Goal: Find specific page/section: Find specific page/section

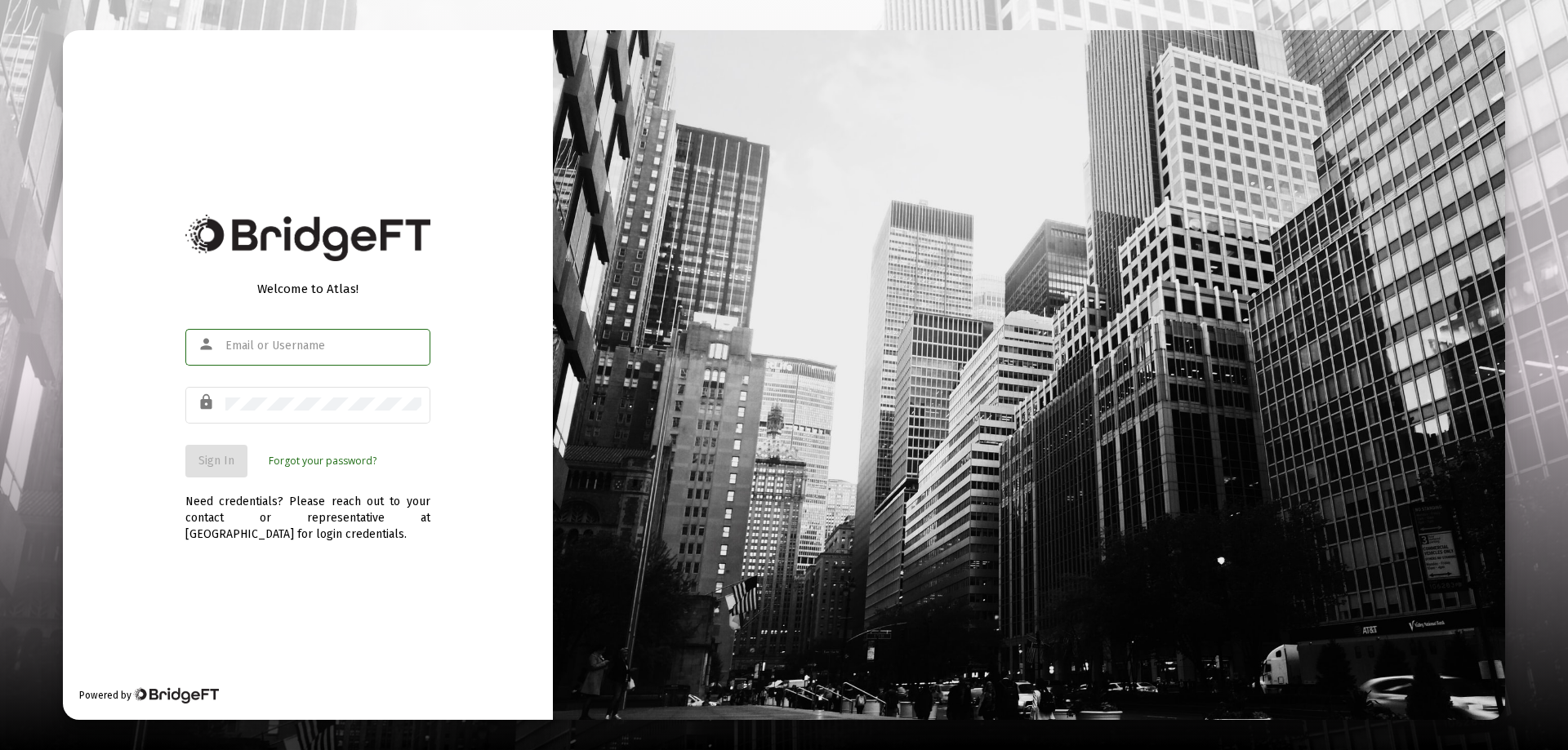
type input "[PERSON_NAME][EMAIL_ADDRESS][DOMAIN_NAME]"
click at [228, 467] on span "Sign In" at bounding box center [217, 460] width 36 height 14
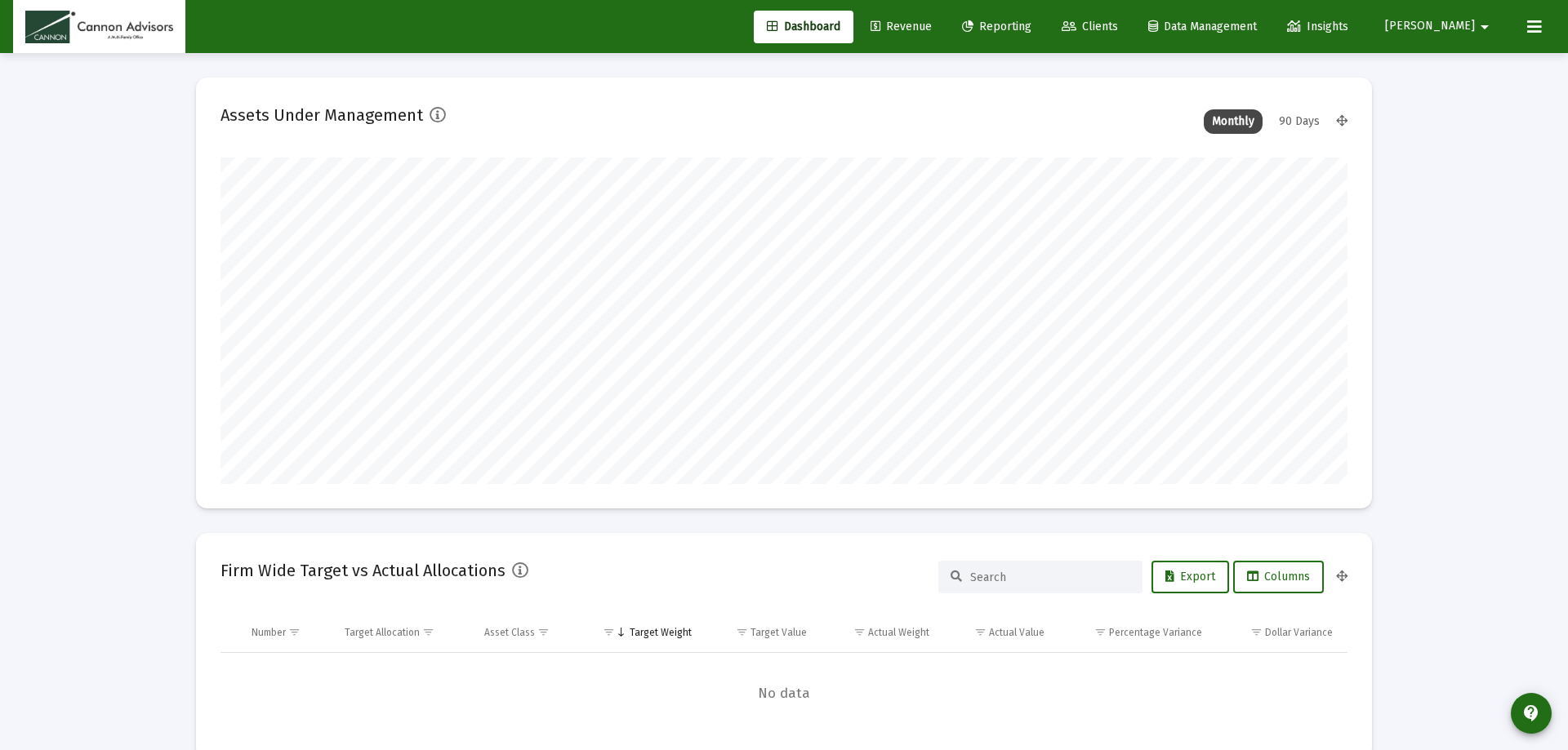
type input "[DATE]"
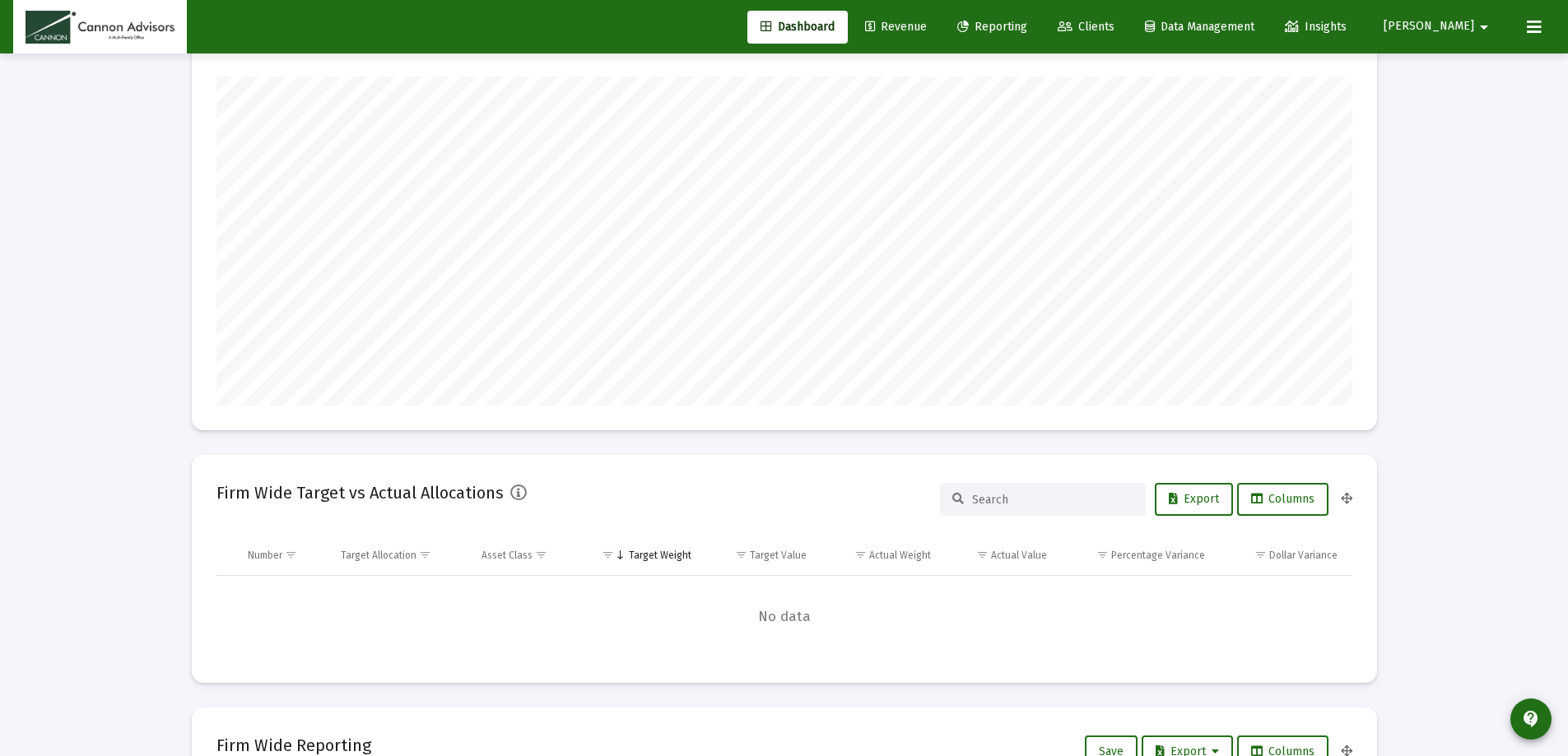
click at [1028, 22] on span "Reporting" at bounding box center [992, 26] width 70 height 14
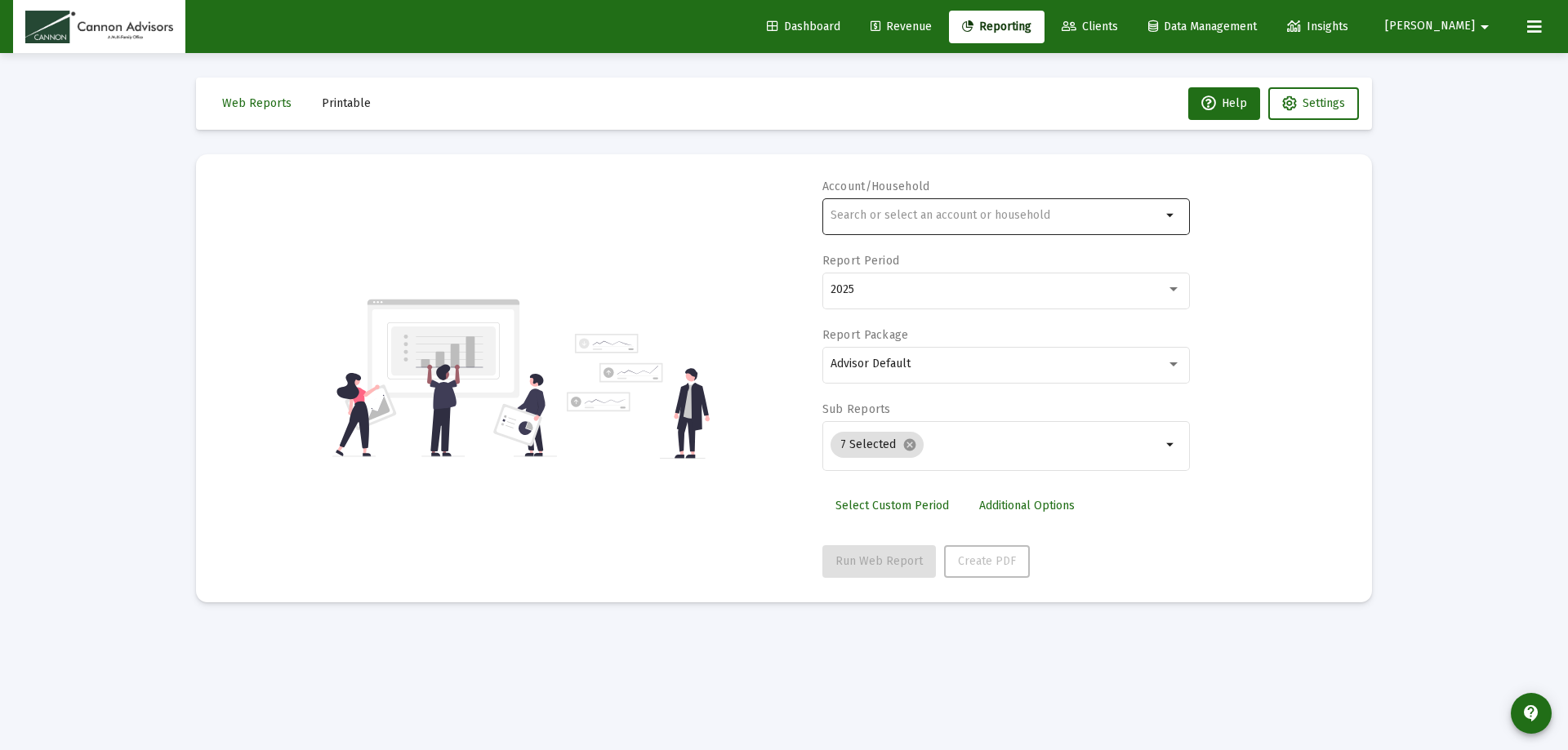
click at [950, 213] on input "text" at bounding box center [996, 216] width 331 height 13
type input "[PERSON_NAME]"
drag, startPoint x: 850, startPoint y: 212, endPoint x: 805, endPoint y: 211, distance: 45.0
click at [805, 211] on div "Account/Household [PERSON_NAME] arrow_drop_down Report Period 2025 Report Packa…" at bounding box center [784, 378] width 1127 height 399
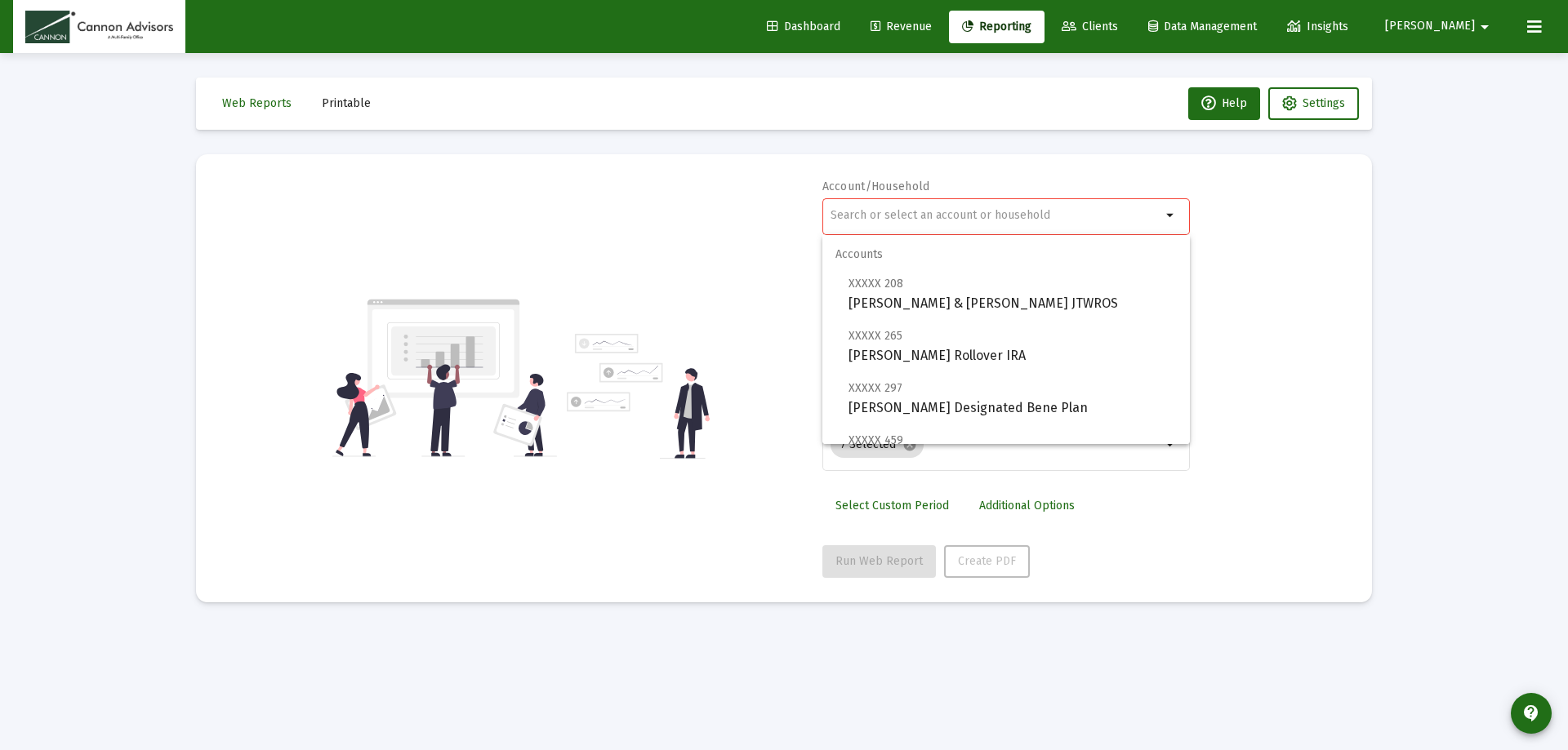
click at [1367, 339] on mat-card "Account/Household arrow_drop_down Report Period 2025 Report Package Advisor Def…" at bounding box center [784, 378] width 1176 height 448
